Goal: Task Accomplishment & Management: Use online tool/utility

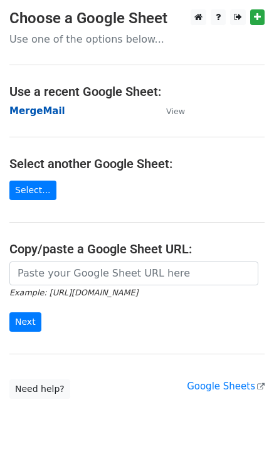
click at [45, 114] on strong "MergeMail" at bounding box center [37, 110] width 56 height 11
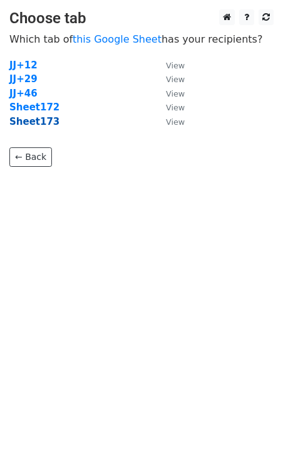
click at [46, 127] on strong "Sheet173" at bounding box center [34, 121] width 50 height 11
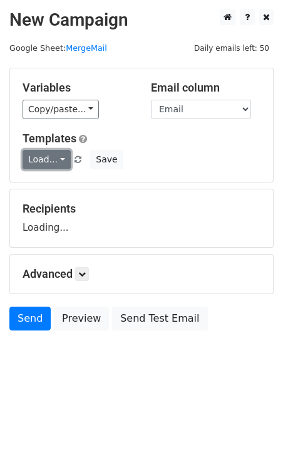
click at [51, 160] on link "Load..." at bounding box center [47, 159] width 48 height 19
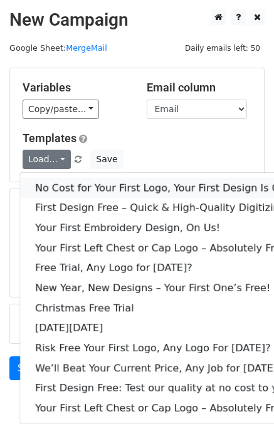
click at [73, 183] on link "No Cost for Your First Logo, Your First Design Is On Us!" at bounding box center [170, 188] width 301 height 20
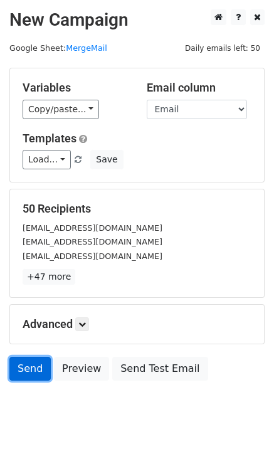
click at [38, 374] on link "Send" at bounding box center [29, 369] width 41 height 24
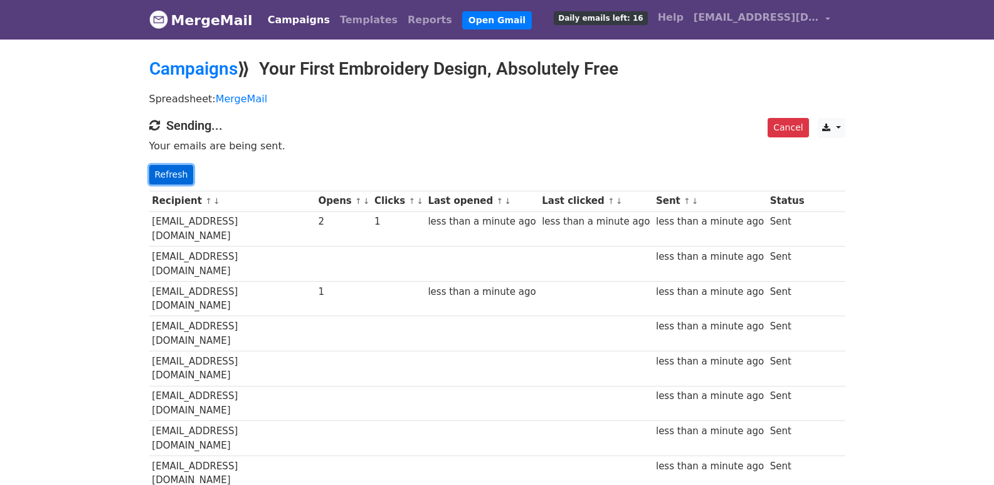
click at [157, 170] on link "Refresh" at bounding box center [171, 174] width 45 height 19
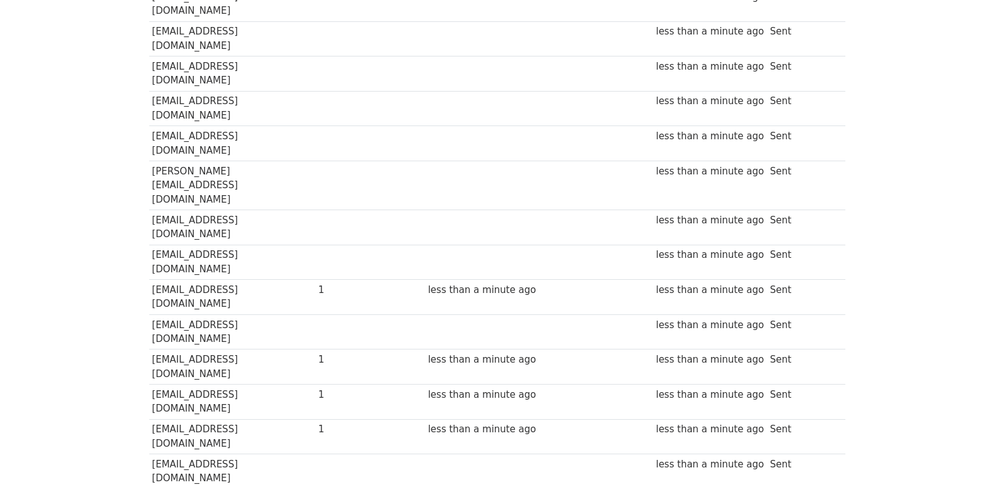
scroll to position [836, 0]
